Goal: Information Seeking & Learning: Learn about a topic

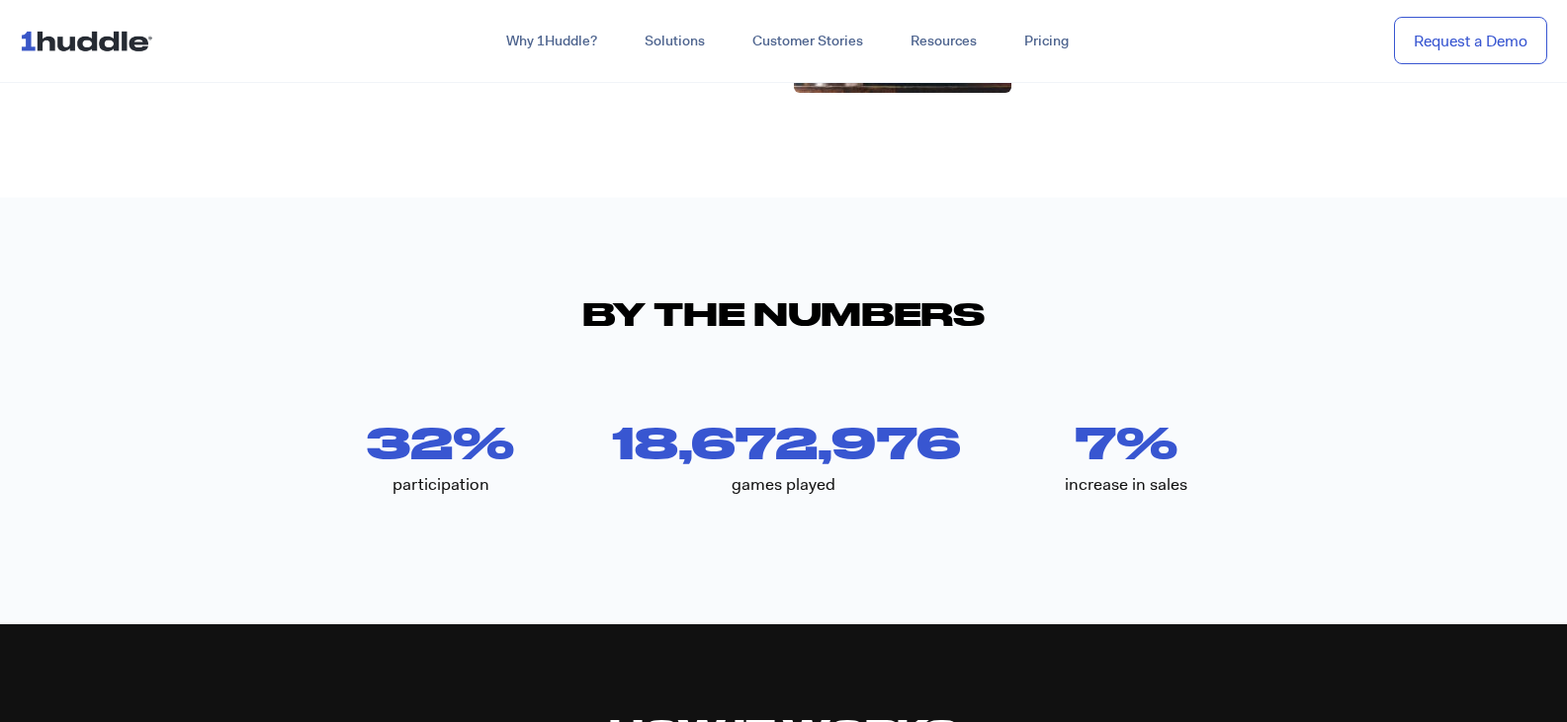
scroll to position [4151, 0]
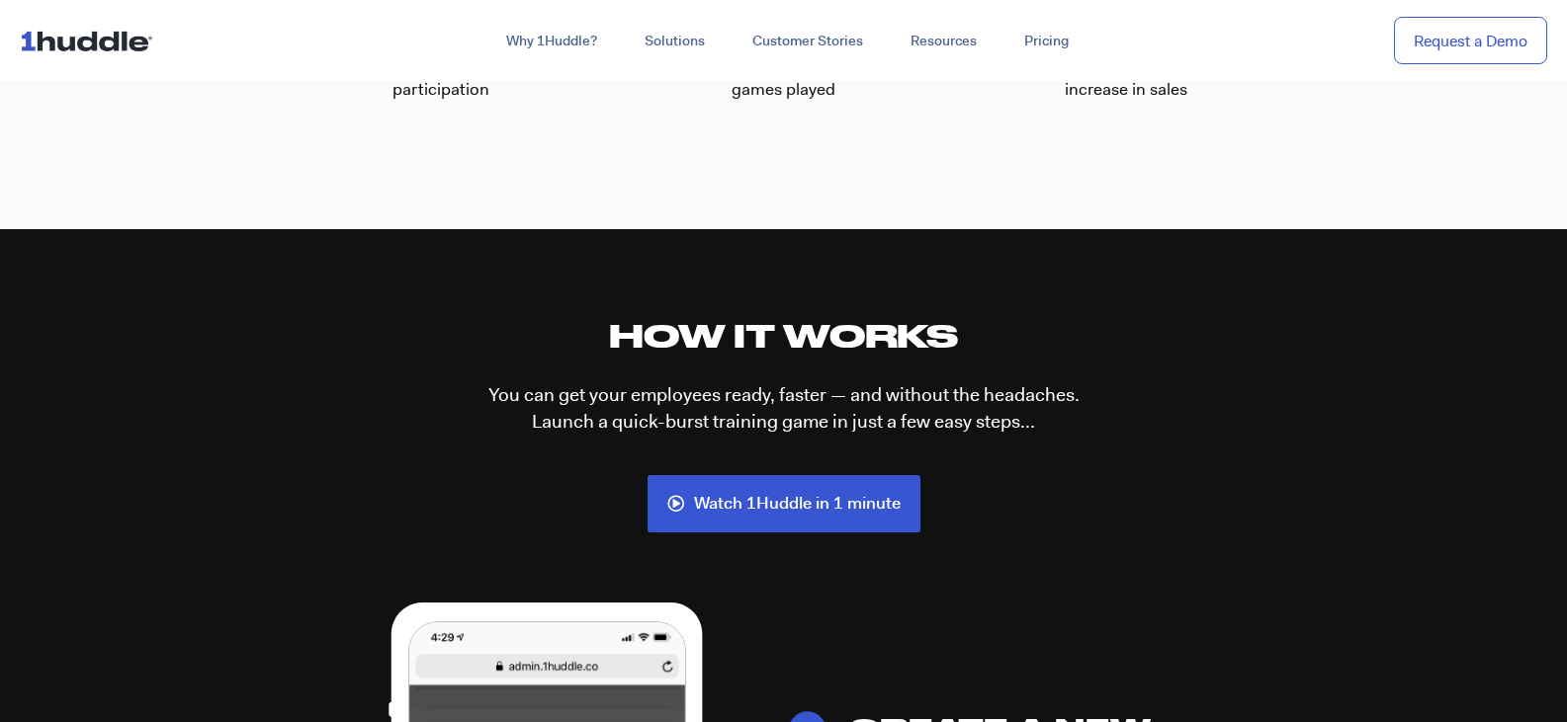
click at [125, 43] on img at bounding box center [90, 41] width 141 height 38
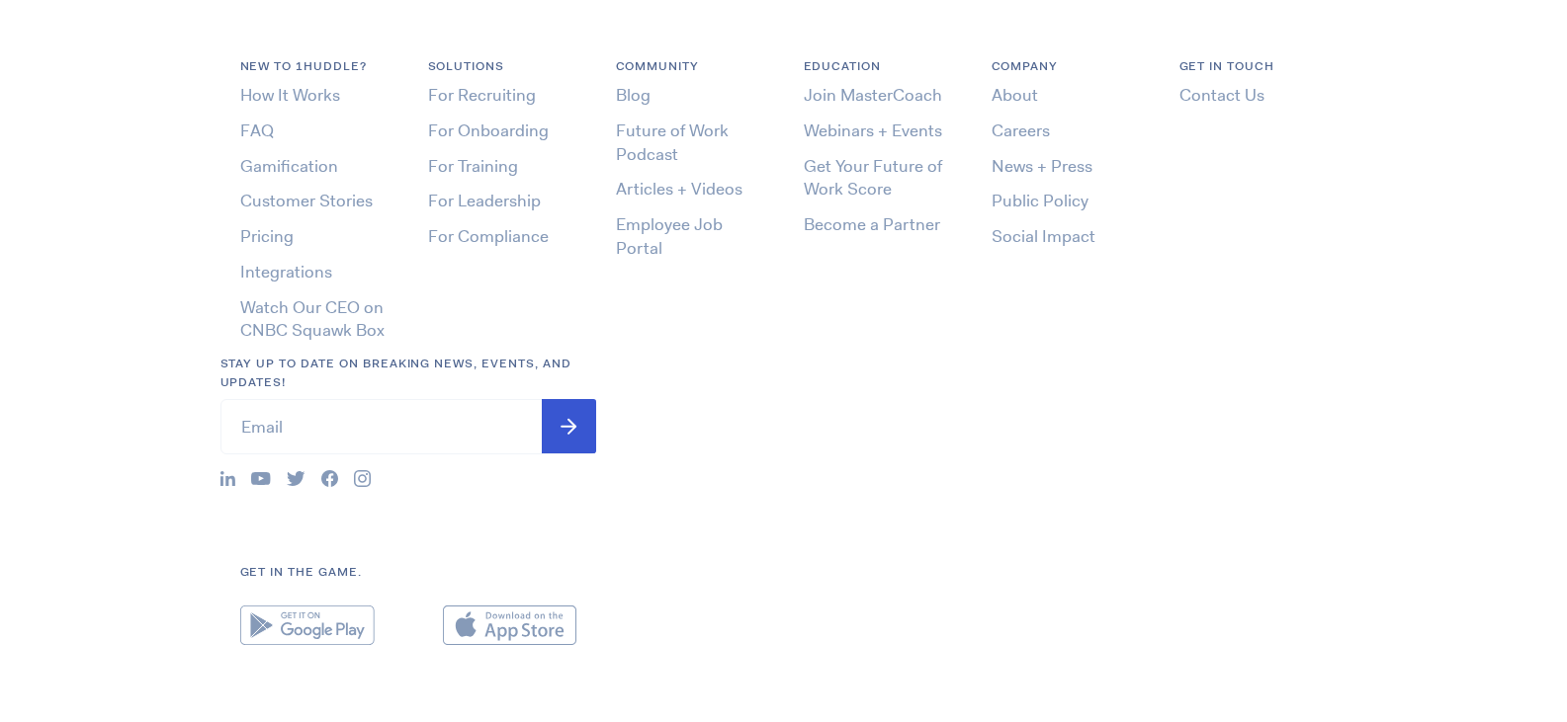
scroll to position [685, 0]
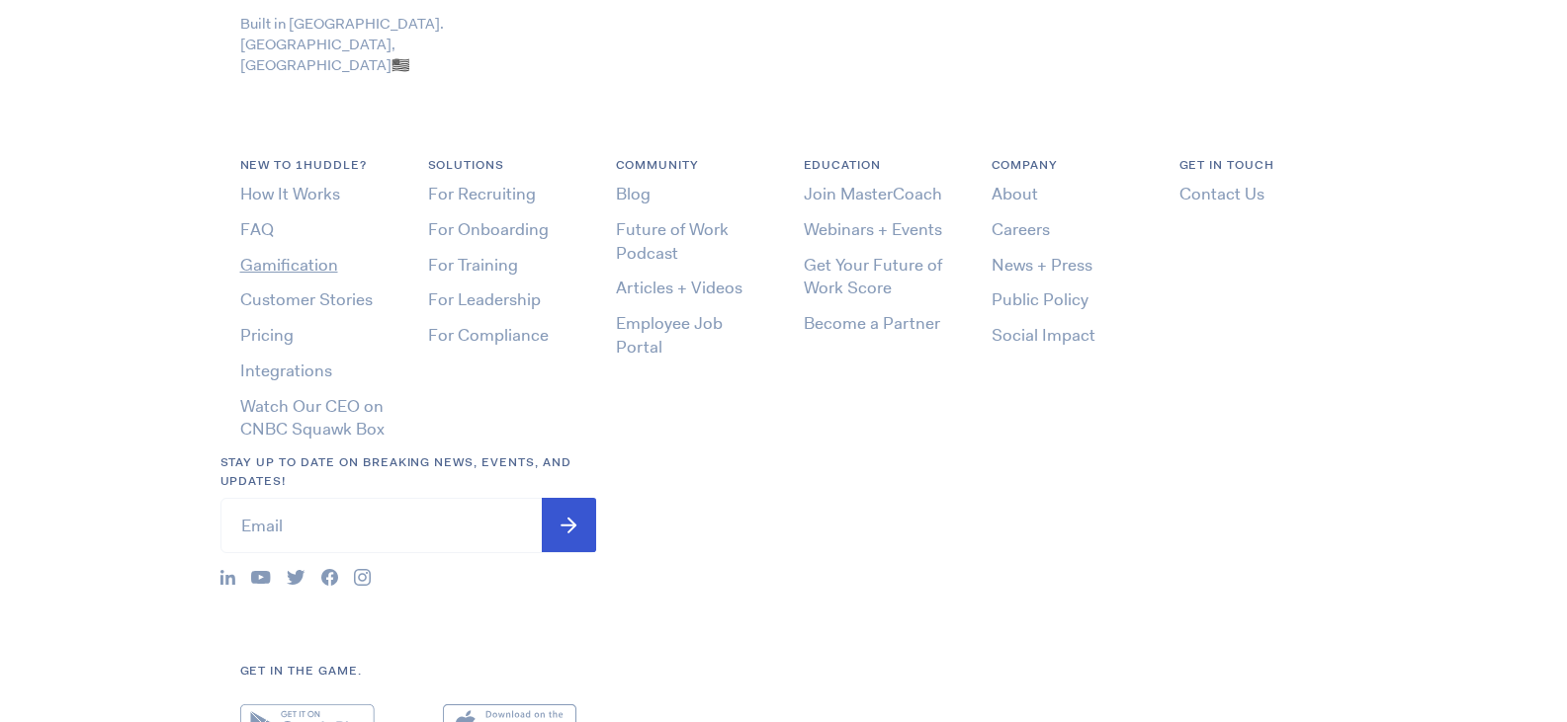
click at [317, 254] on link "Gamification" at bounding box center [289, 265] width 98 height 22
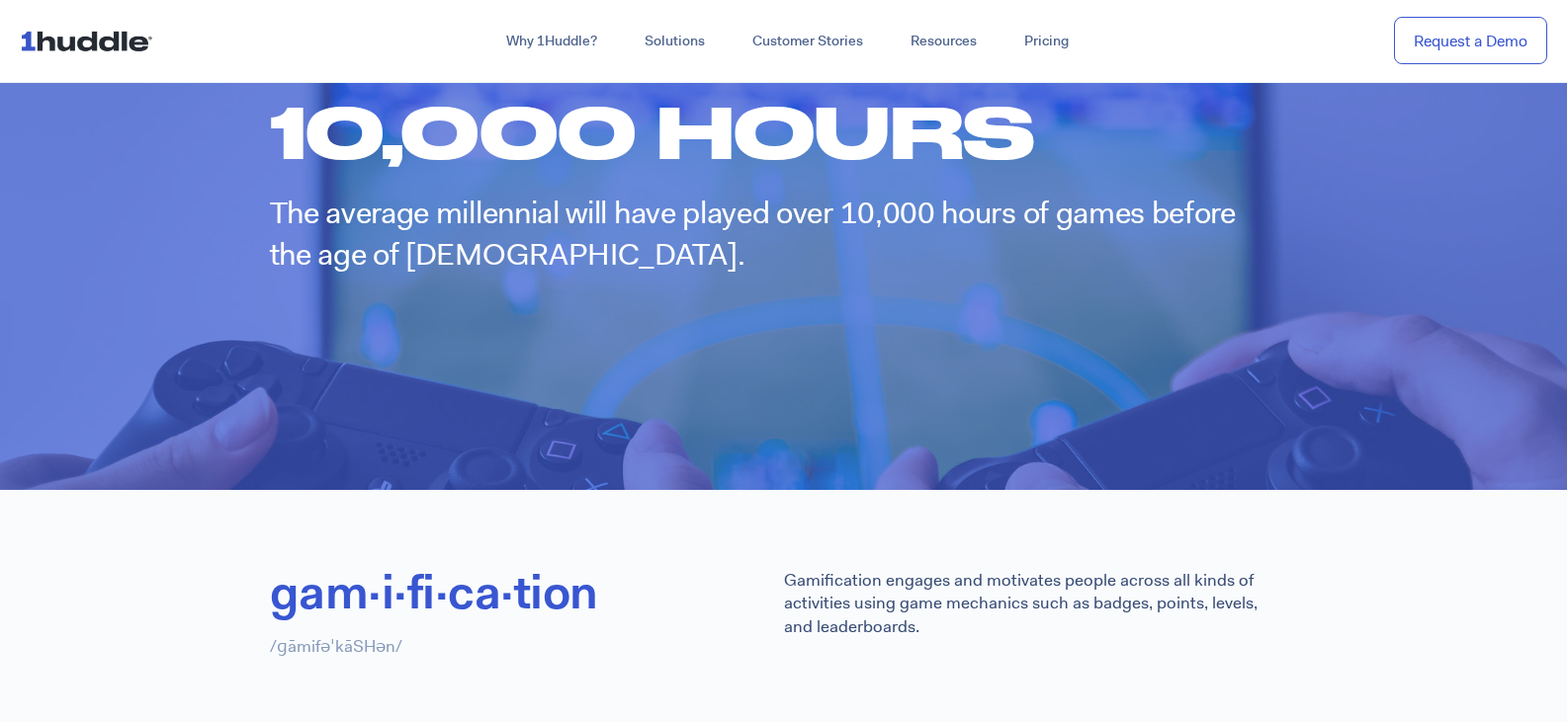
scroll to position [1285, 0]
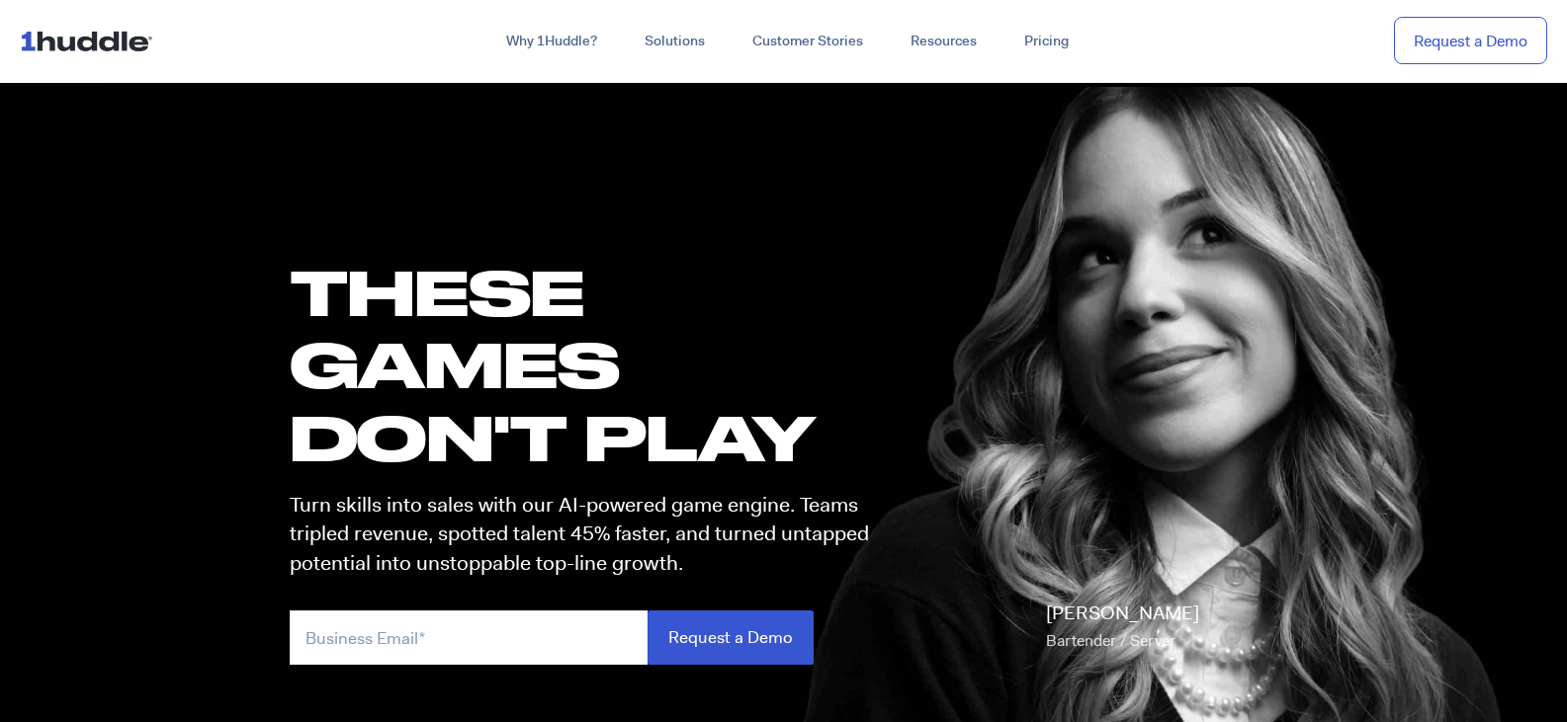
click at [113, 38] on img at bounding box center [90, 41] width 141 height 38
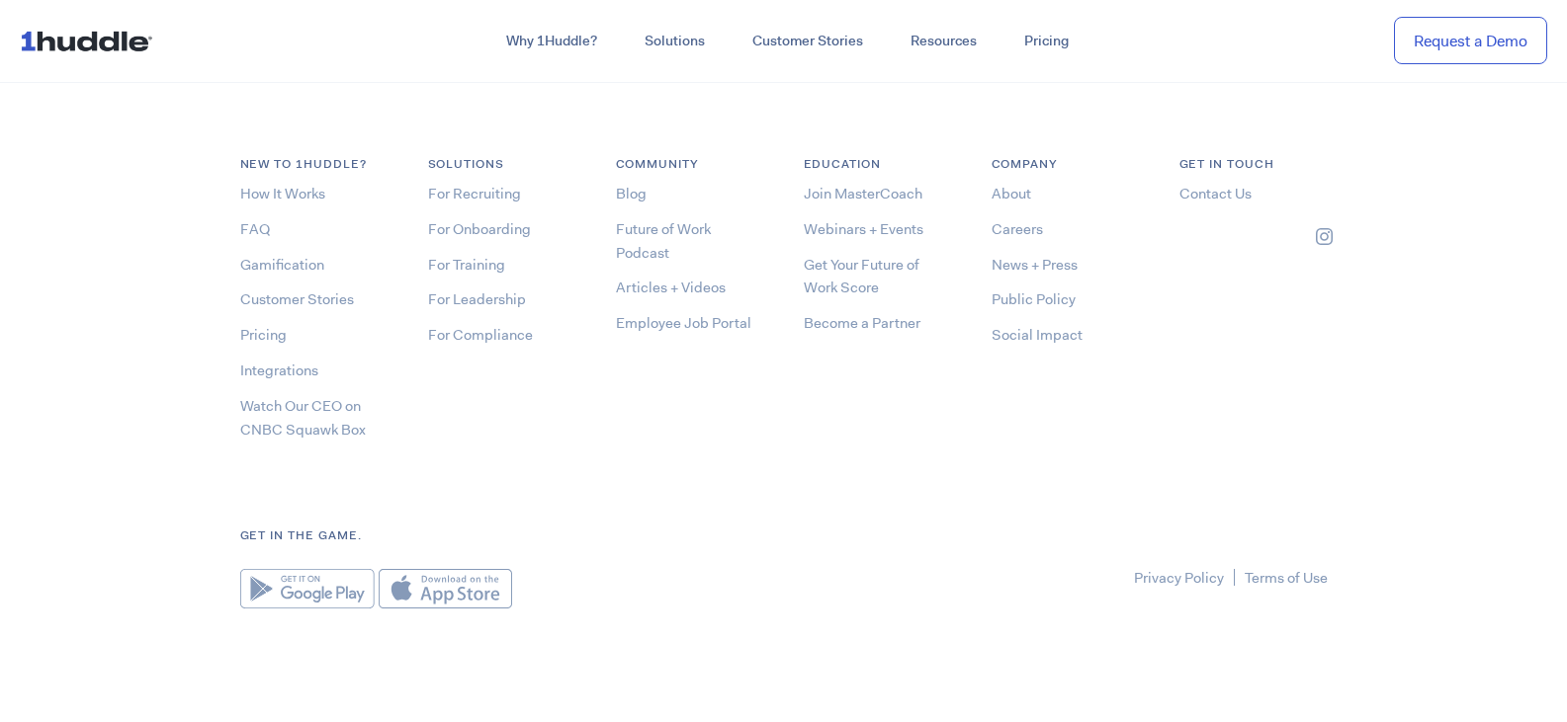
scroll to position [10600, 0]
click at [349, 581] on img at bounding box center [307, 584] width 134 height 40
